Goal: Task Accomplishment & Management: Manage account settings

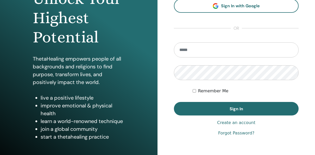
scroll to position [78, 0]
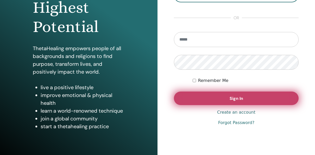
type input "**********"
click at [239, 98] on span "Sign In" at bounding box center [236, 98] width 14 height 5
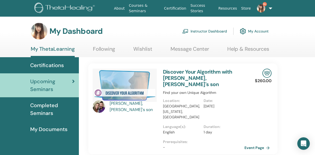
click at [215, 31] on link "Instructor Dashboard" at bounding box center [204, 30] width 45 height 11
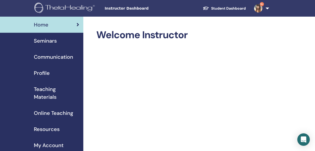
drag, startPoint x: 53, startPoint y: 40, endPoint x: 56, endPoint y: 41, distance: 3.2
click at [53, 40] on span "Seminars" at bounding box center [45, 41] width 23 height 8
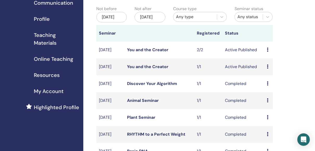
scroll to position [52, 0]
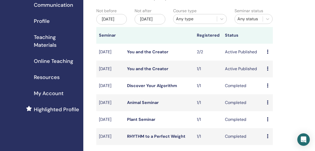
click at [267, 71] on icon at bounding box center [268, 69] width 2 height 4
click at [269, 91] on li "Attendees" at bounding box center [271, 95] width 28 height 8
click at [267, 71] on icon at bounding box center [268, 69] width 2 height 4
click at [267, 95] on link "Attendees" at bounding box center [272, 94] width 20 height 5
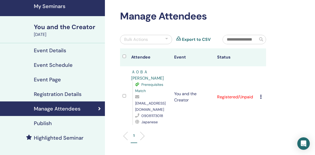
scroll to position [52, 0]
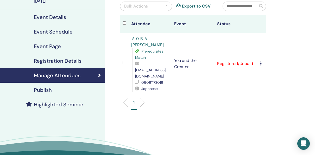
click at [260, 61] on icon at bounding box center [261, 63] width 2 height 4
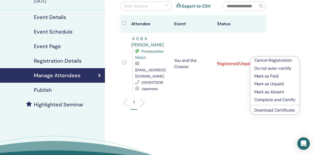
click at [274, 98] on p "Complete and Certify" at bounding box center [274, 100] width 41 height 6
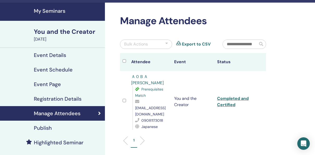
scroll to position [26, 0]
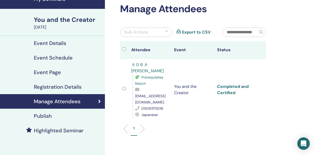
click at [229, 88] on link "Completed and Certified" at bounding box center [232, 90] width 31 height 12
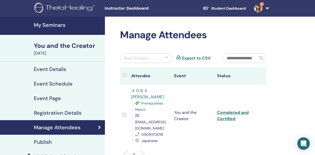
click at [61, 23] on h4 "My Seminars" at bounding box center [68, 25] width 68 height 6
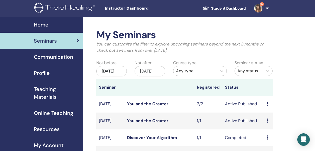
click at [268, 106] on icon at bounding box center [268, 104] width 2 height 4
click at [271, 128] on link "Attendees" at bounding box center [273, 129] width 20 height 5
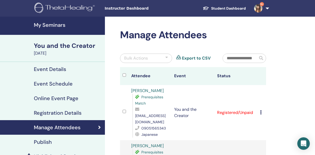
click at [262, 110] on div "Cancel Registration Do not auto-certify Mark as Paid Mark as Unpaid Mark as Abs…" at bounding box center [261, 113] width 3 height 6
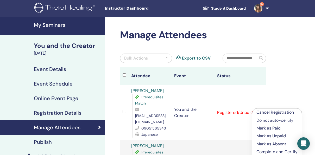
click at [271, 151] on p "Complete and Certify" at bounding box center [276, 152] width 41 height 6
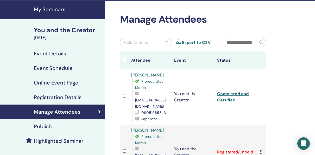
scroll to position [26, 0]
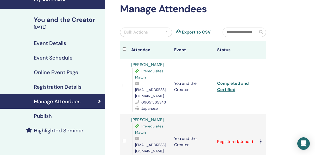
click at [261, 139] on icon at bounding box center [261, 141] width 2 height 4
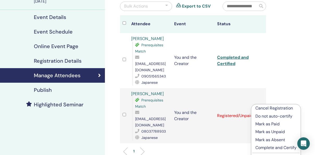
click at [261, 146] on p "Complete and Certify" at bounding box center [275, 148] width 41 height 6
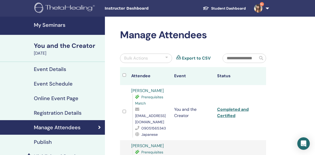
click at [46, 27] on h4 "My Seminars" at bounding box center [68, 25] width 68 height 6
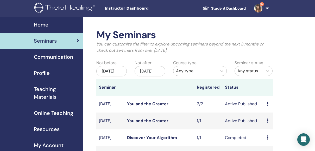
click at [45, 96] on span "Teaching Materials" at bounding box center [56, 93] width 45 height 16
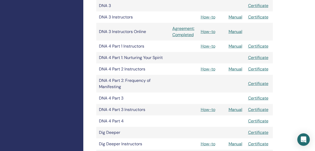
scroll to position [260, 0]
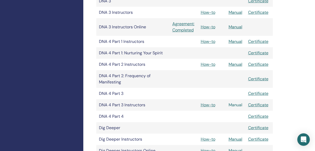
click at [236, 104] on link "Manual" at bounding box center [235, 104] width 14 height 5
